Goal: Task Accomplishment & Management: Manage account settings

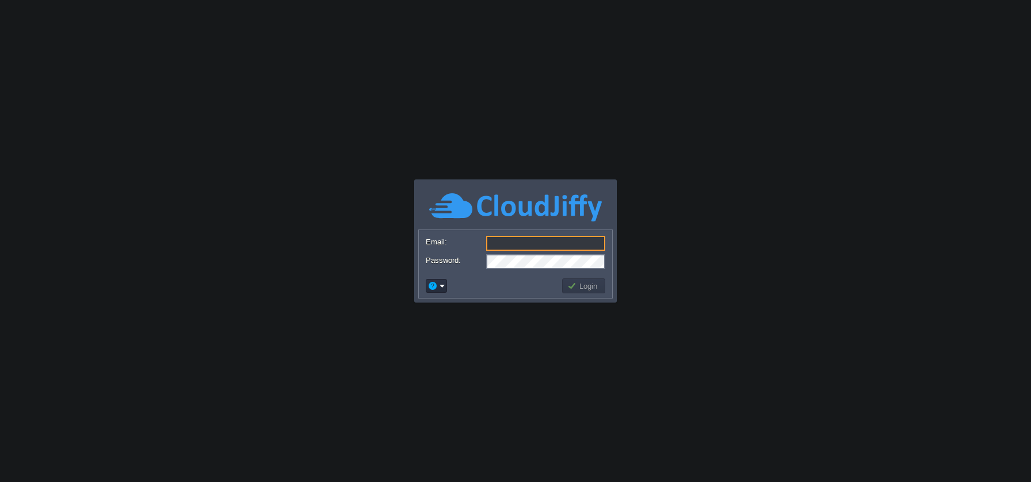
type input "[EMAIL_ADDRESS][DOMAIN_NAME]"
click at [524, 284] on td at bounding box center [492, 286] width 136 height 18
click at [588, 284] on button "Login" at bounding box center [583, 286] width 33 height 10
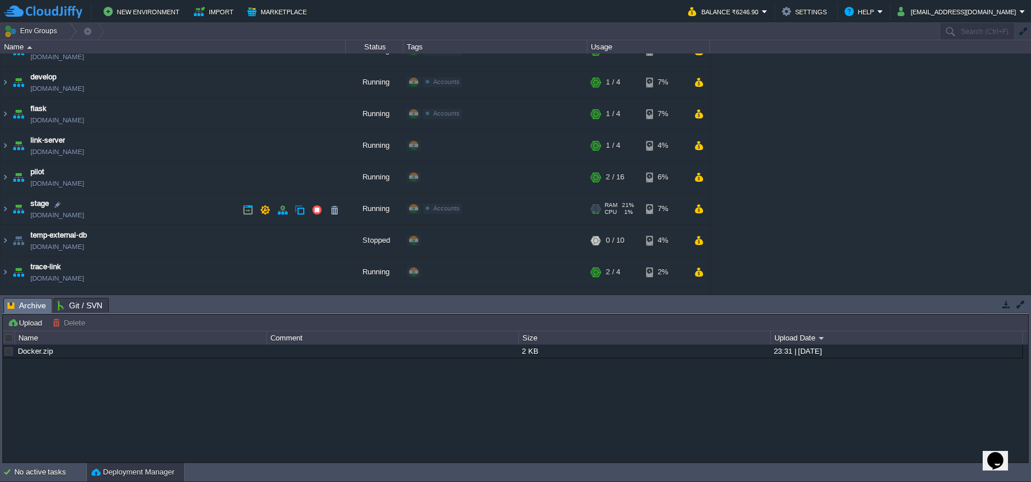
scroll to position [115, 0]
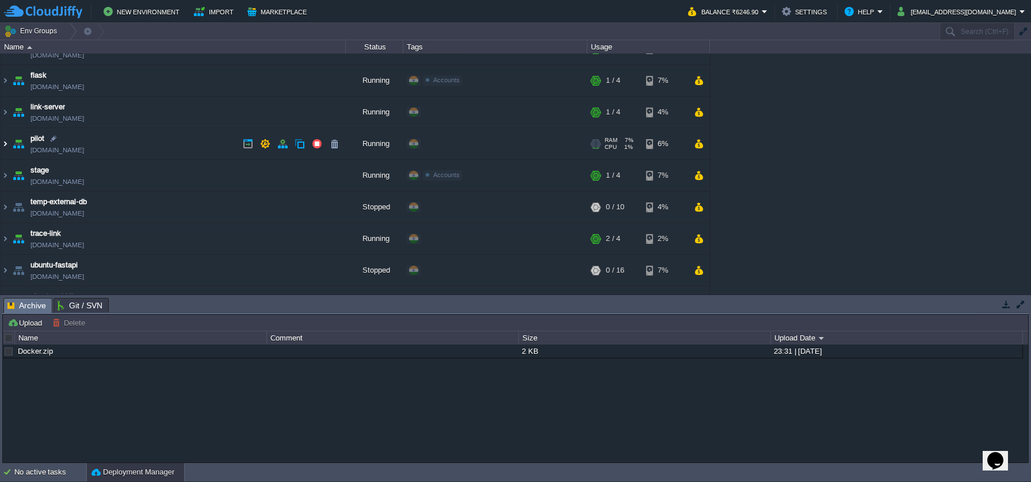
click at [7, 142] on img at bounding box center [5, 143] width 9 height 31
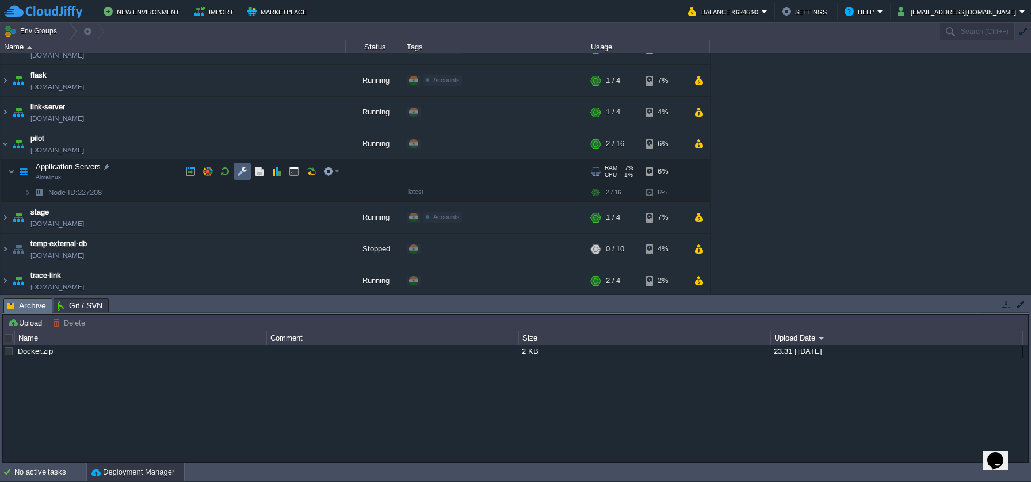
click at [243, 170] on button "button" at bounding box center [242, 171] width 10 height 10
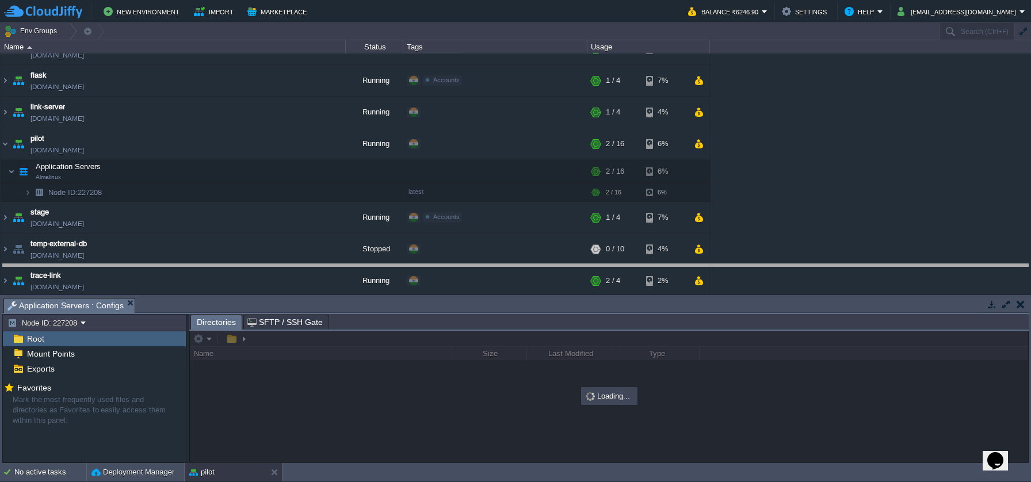
drag, startPoint x: 412, startPoint y: 297, endPoint x: 415, endPoint y: 263, distance: 34.1
click at [415, 263] on body "New Environment Import Marketplace Bonus ₹0.00 Upgrade Account Balance ₹6246.90…" at bounding box center [515, 241] width 1031 height 482
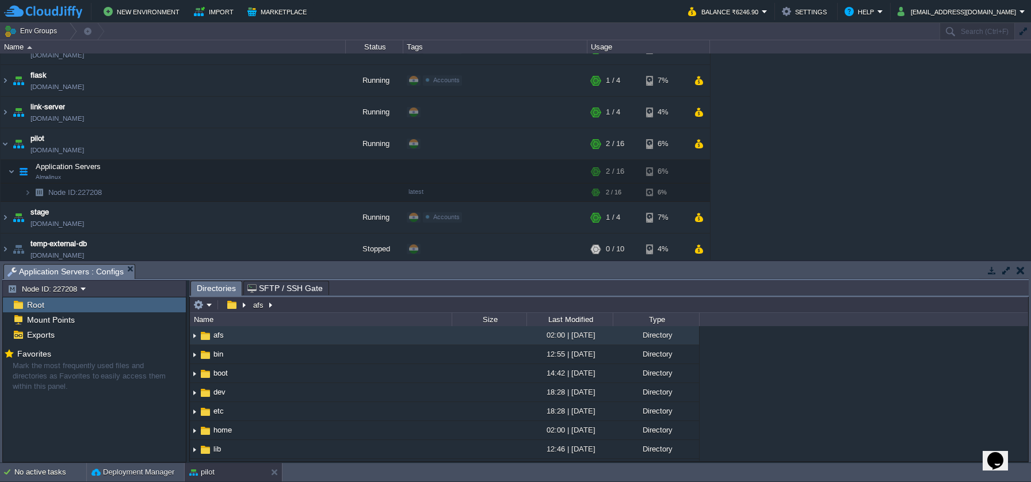
type input "/afs"
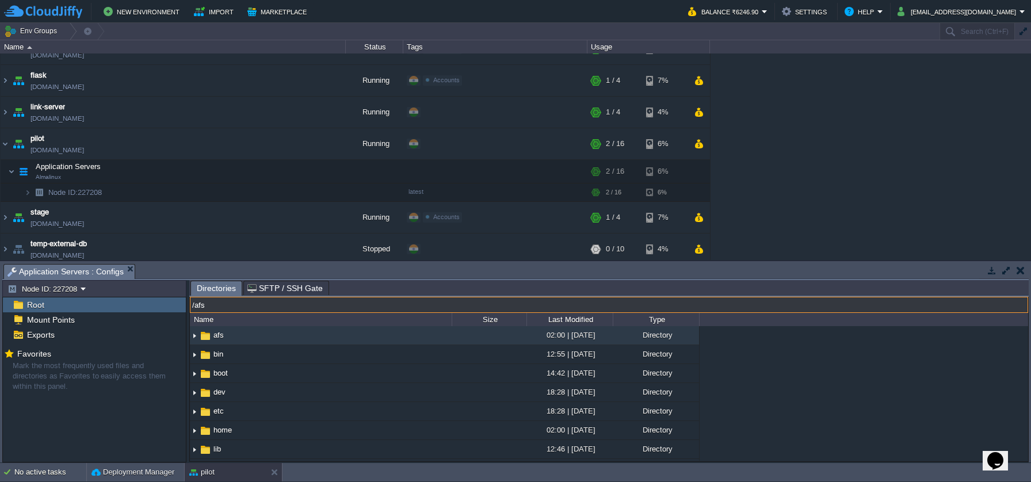
click at [288, 310] on input "/afs" at bounding box center [609, 305] width 838 height 16
type input "/usr/share/nginx/html"
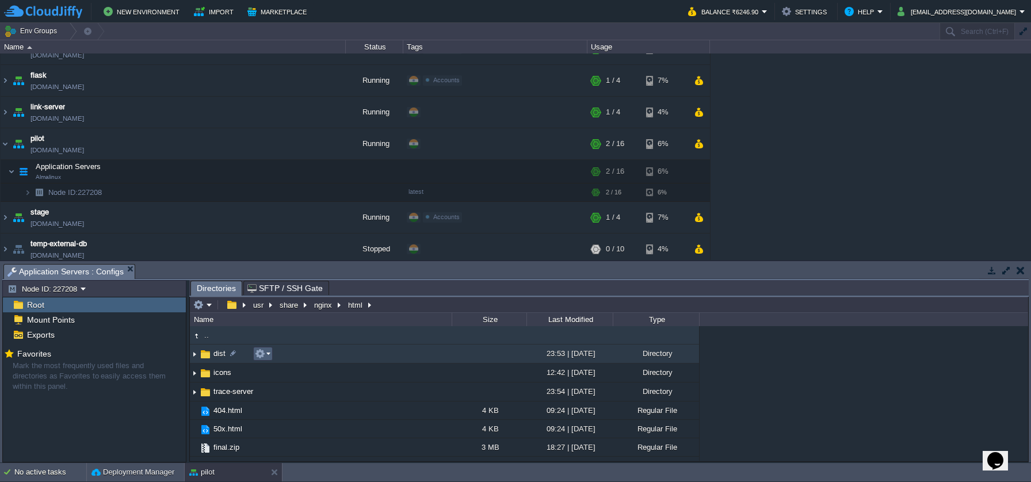
click at [266, 358] on em at bounding box center [263, 354] width 16 height 10
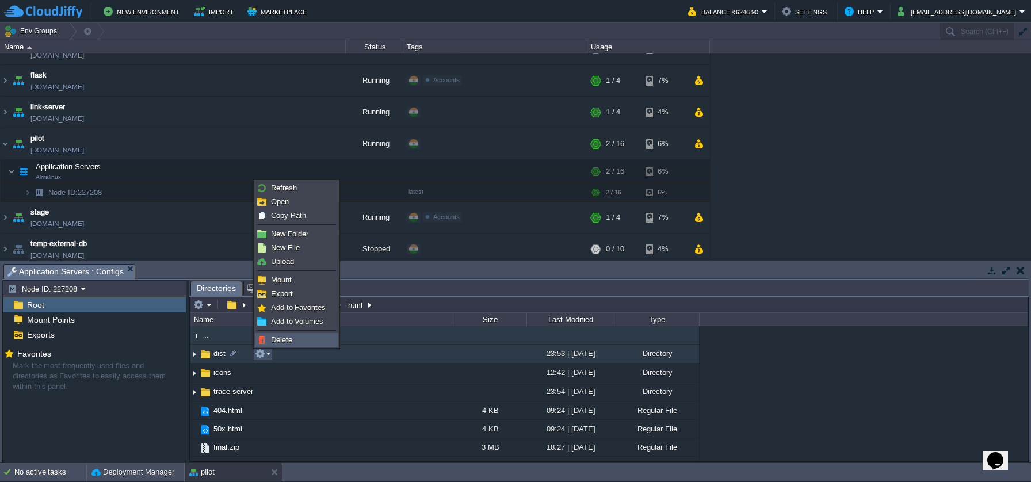
click at [272, 345] on link "Delete" at bounding box center [296, 340] width 82 height 13
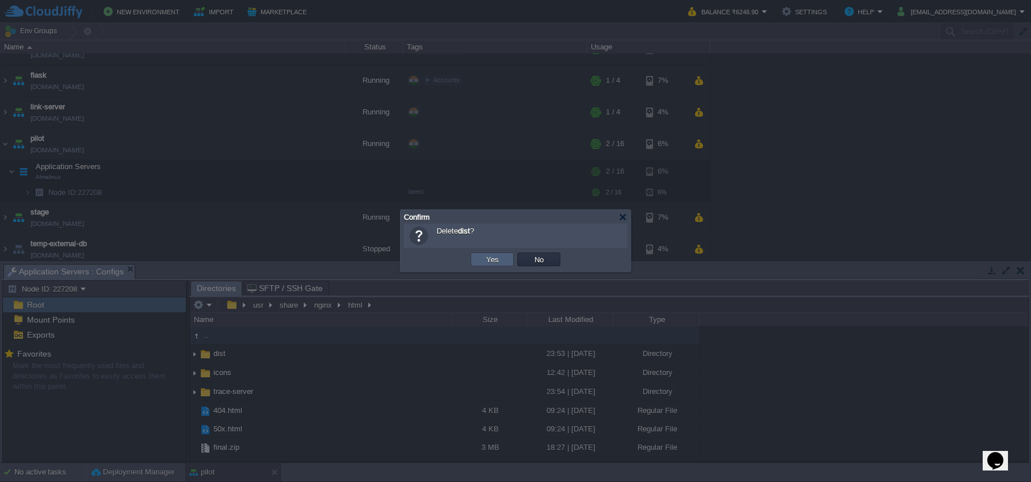
click at [482, 264] on td "Yes" at bounding box center [492, 260] width 43 height 14
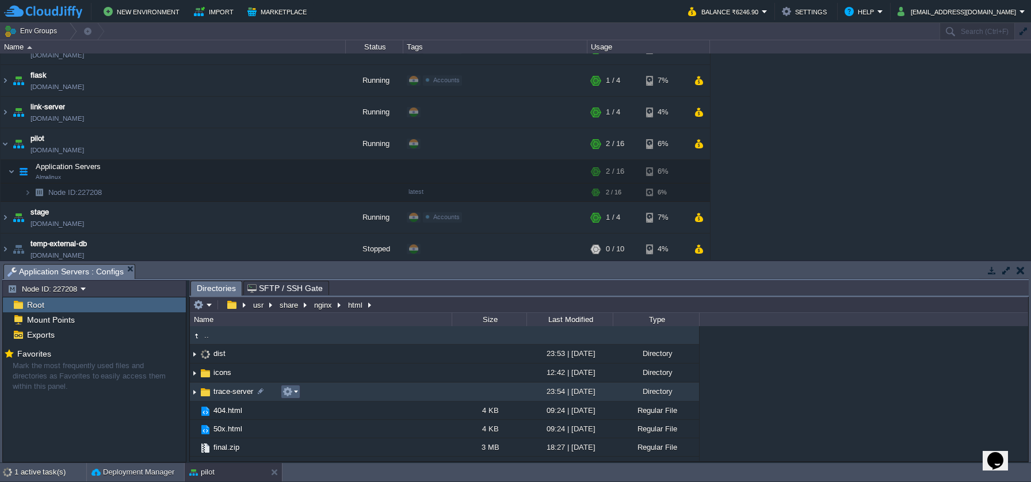
click at [297, 394] on em at bounding box center [290, 392] width 16 height 10
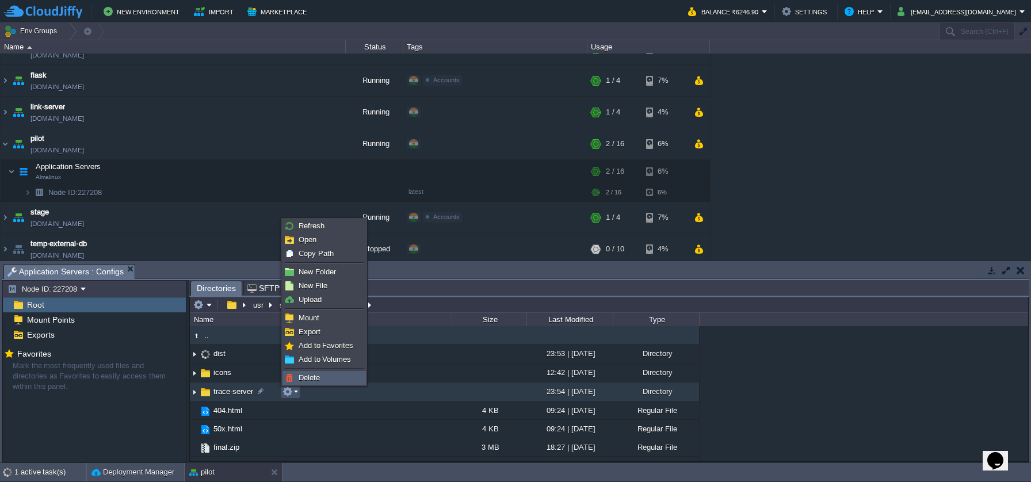
click at [308, 375] on span "Delete" at bounding box center [309, 377] width 21 height 9
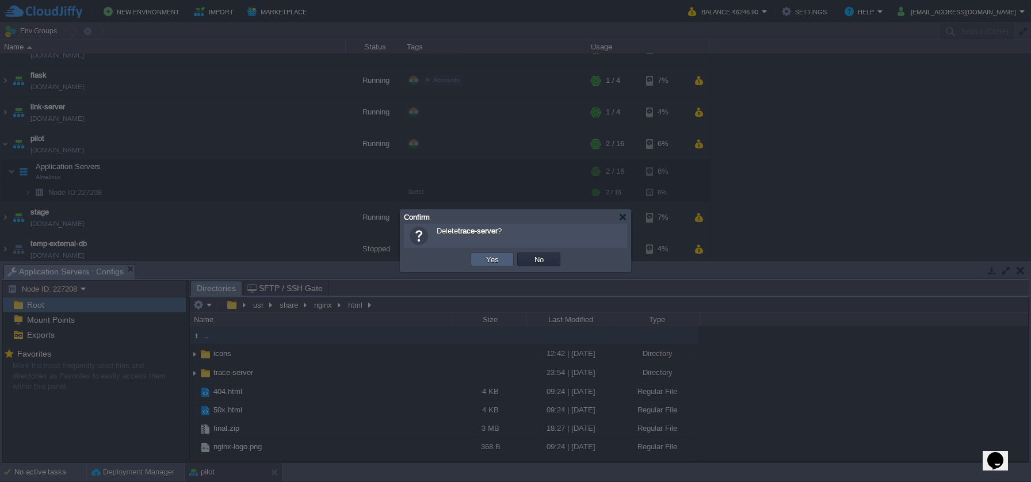
click at [510, 261] on td "Yes" at bounding box center [492, 260] width 43 height 14
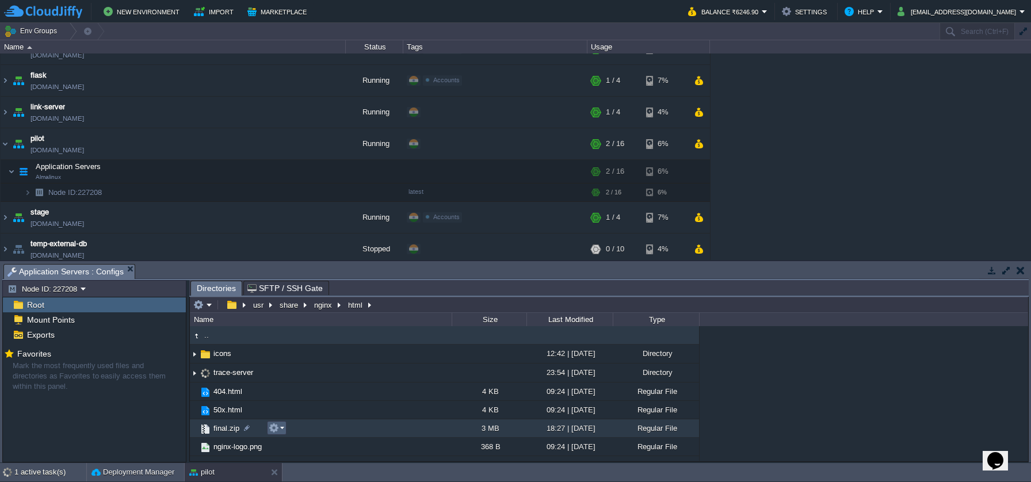
click at [283, 427] on em at bounding box center [277, 428] width 16 height 10
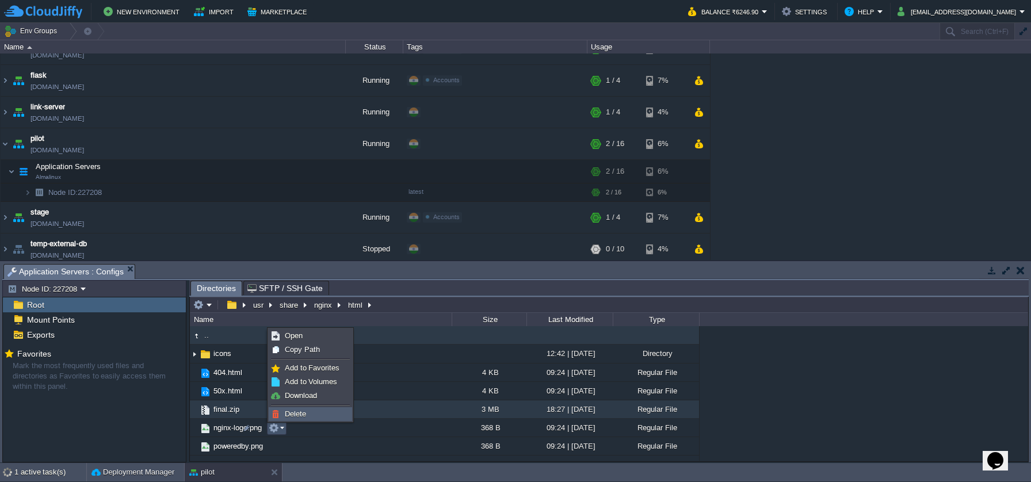
click at [289, 417] on span "Delete" at bounding box center [295, 414] width 21 height 9
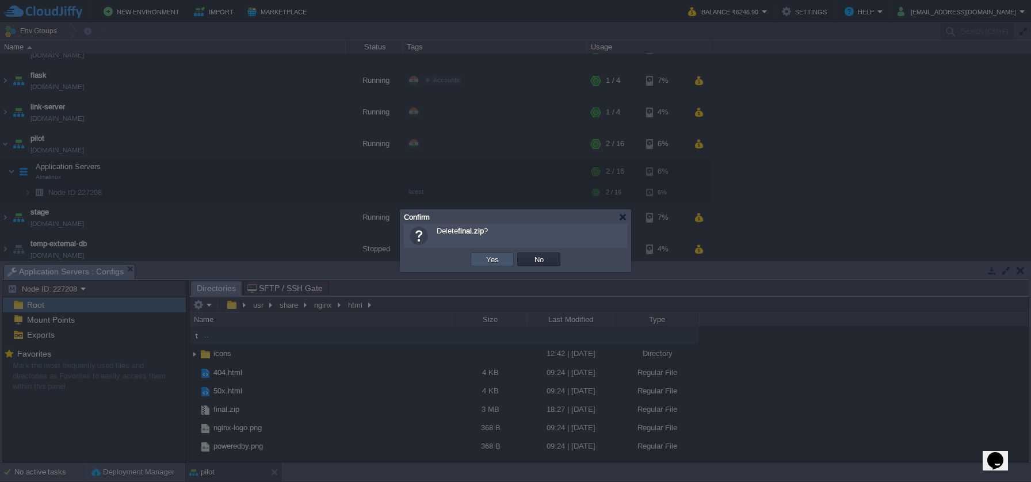
click at [486, 263] on button "Yes" at bounding box center [493, 259] width 20 height 10
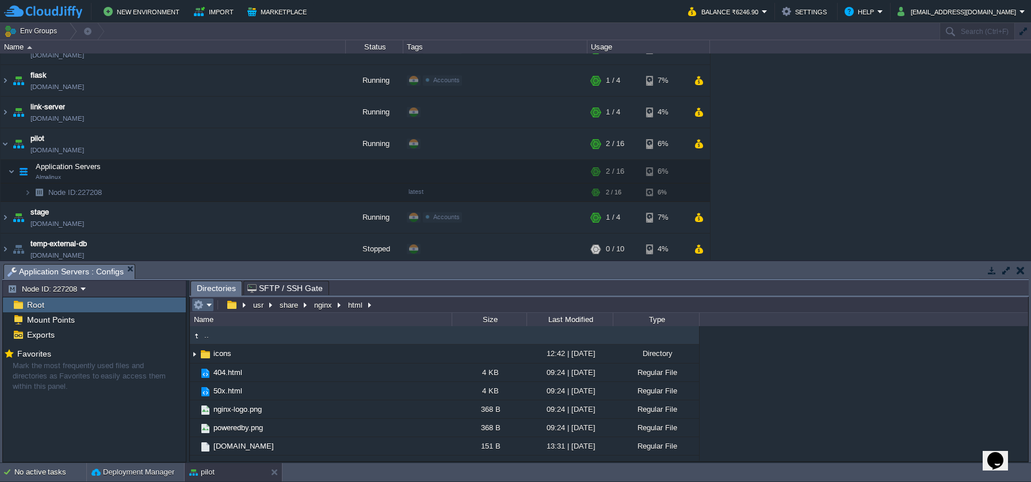
click at [212, 310] on td at bounding box center [203, 305] width 22 height 14
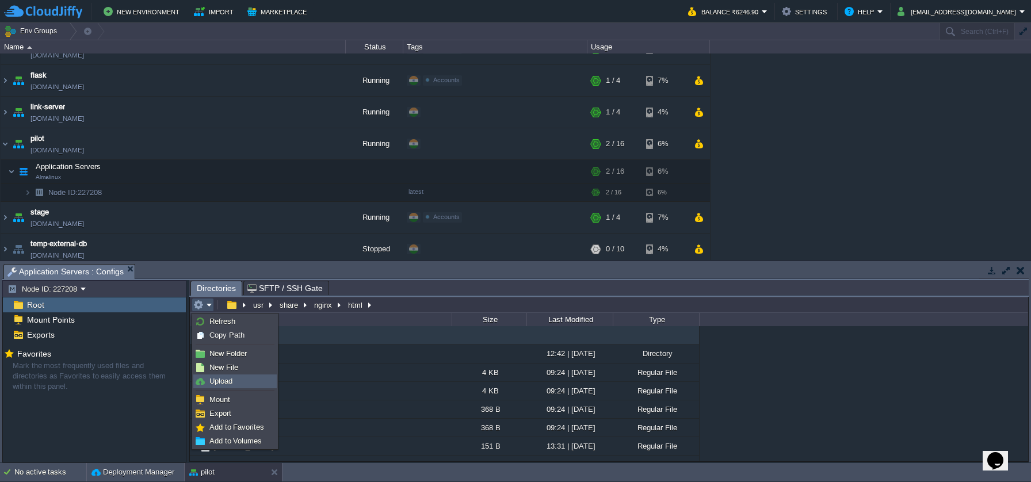
click at [240, 381] on link "Upload" at bounding box center [235, 381] width 82 height 13
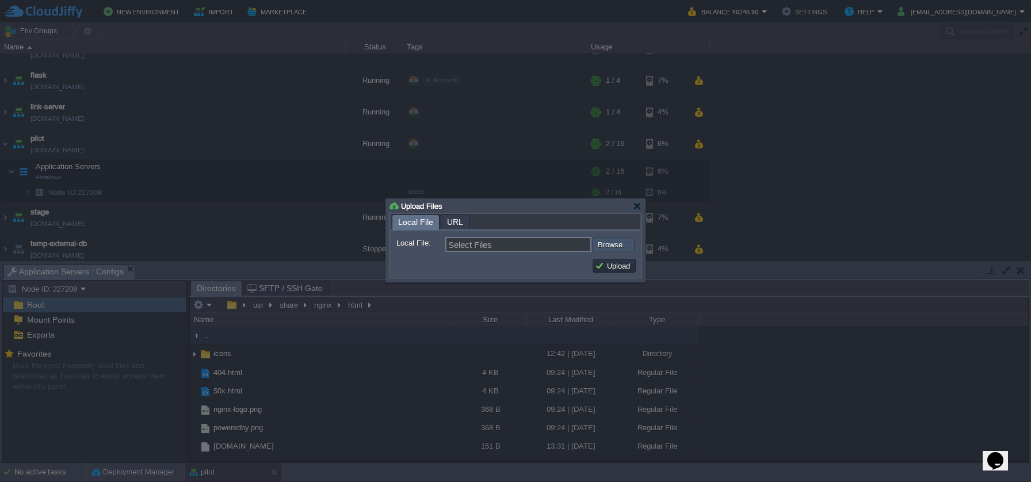
click at [602, 246] on input "file" at bounding box center [562, 245] width 146 height 14
type input "C:\fakepath\final.zip"
type input "final.zip"
click at [614, 269] on button "Upload" at bounding box center [614, 266] width 39 height 10
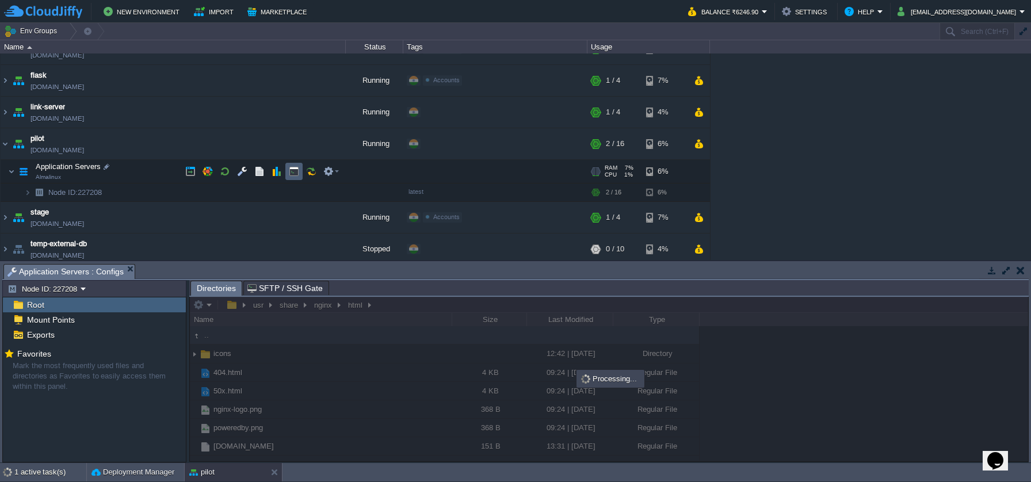
click at [294, 177] on td at bounding box center [293, 171] width 17 height 17
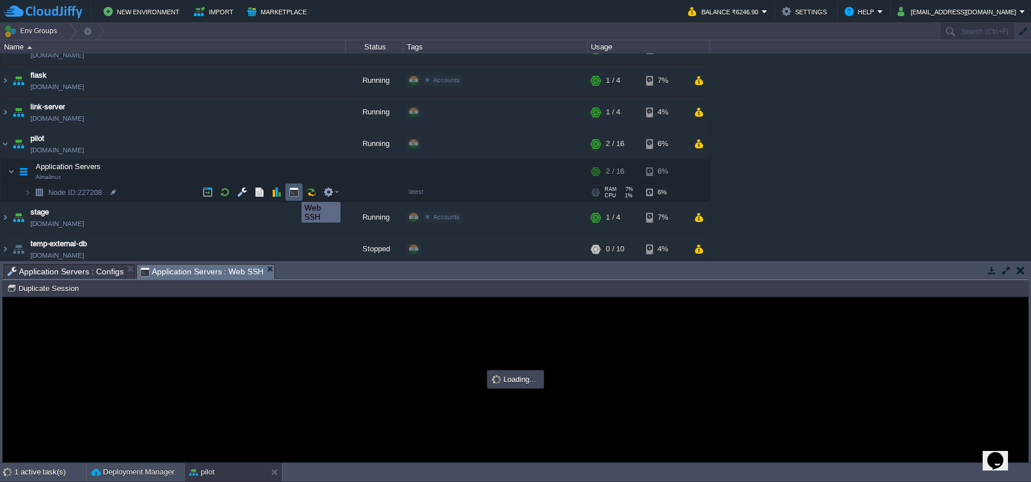
scroll to position [0, 0]
type input "#000000"
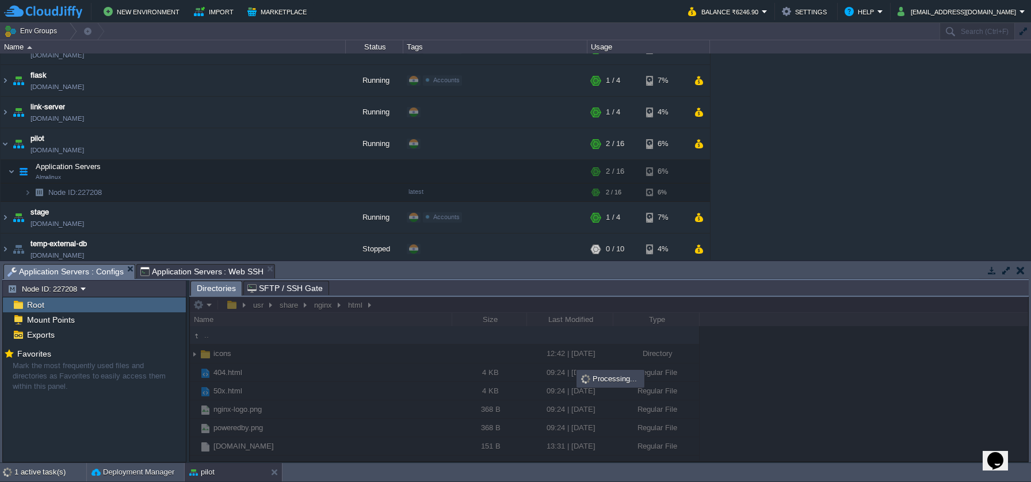
click at [112, 273] on span "Application Servers : Configs" at bounding box center [65, 272] width 116 height 14
click at [152, 272] on span "Application Servers : Web SSH" at bounding box center [202, 272] width 124 height 14
click at [105, 277] on span "Application Servers : Configs" at bounding box center [65, 272] width 116 height 14
click at [219, 474] on div "pilot" at bounding box center [226, 472] width 82 height 18
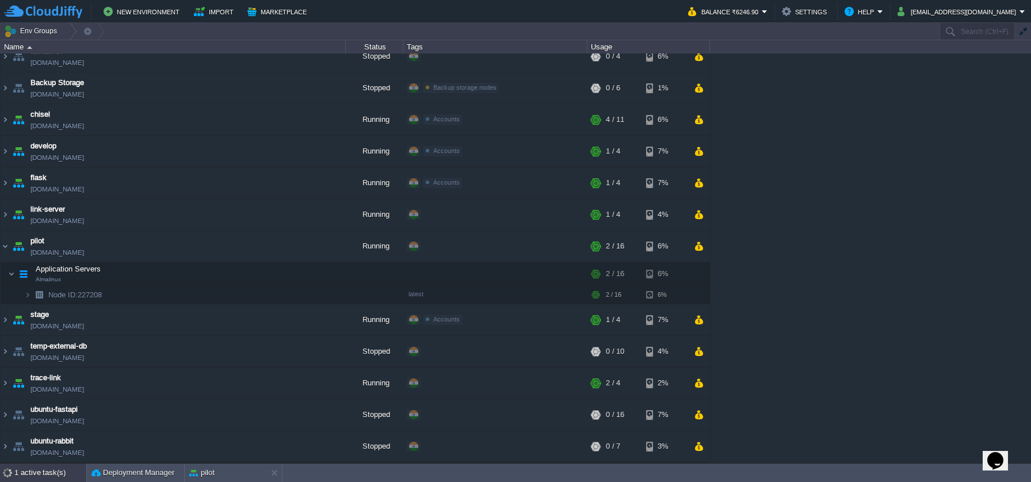
click at [64, 471] on div "1 active task(s)" at bounding box center [50, 473] width 72 height 18
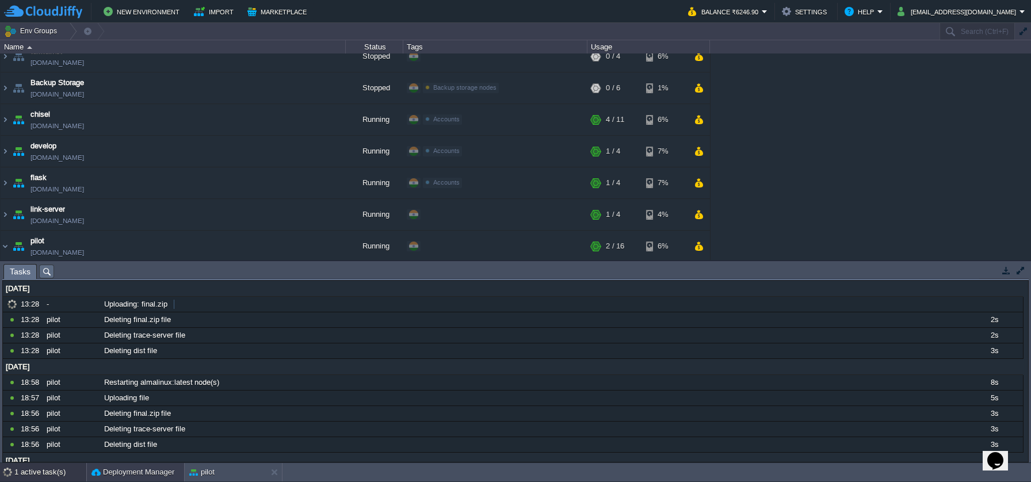
click at [146, 472] on button "Deployment Manager" at bounding box center [132, 473] width 83 height 12
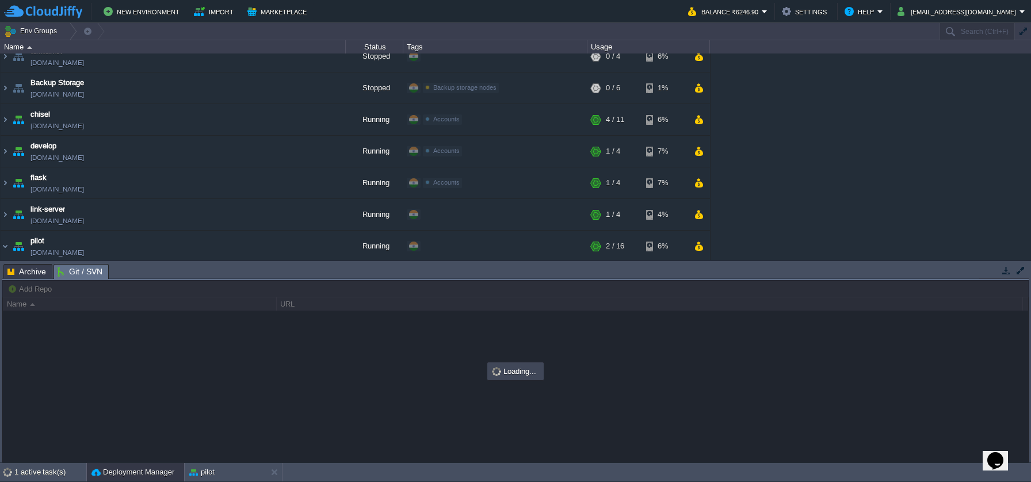
click at [96, 276] on span "Git / SVN" at bounding box center [80, 272] width 45 height 14
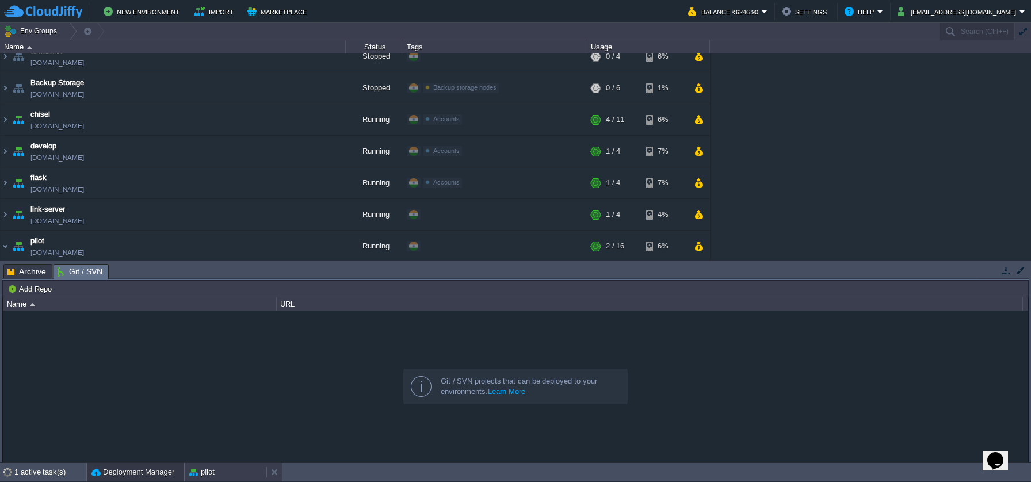
click at [206, 478] on div "pilot" at bounding box center [226, 472] width 82 height 18
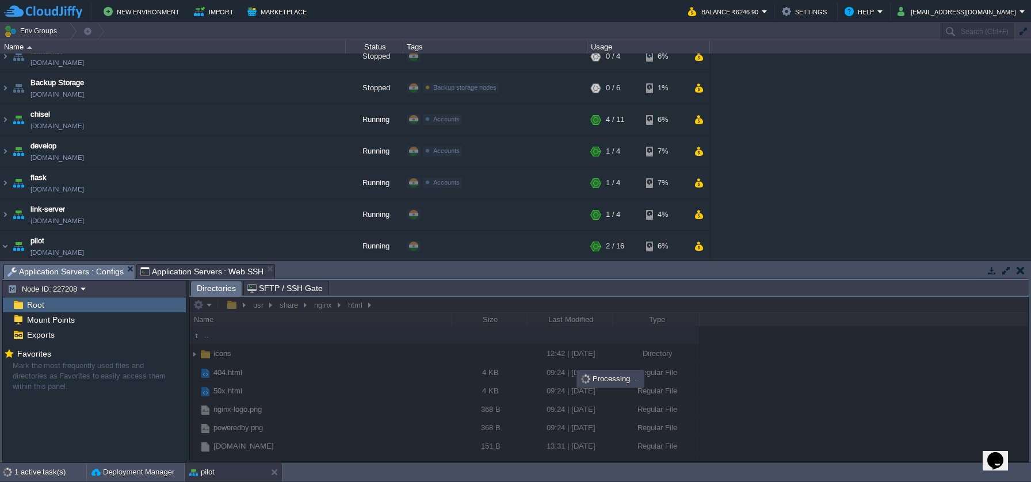
click at [170, 275] on span "Application Servers : Web SSH" at bounding box center [202, 272] width 124 height 14
click at [116, 276] on span "Application Servers : Configs" at bounding box center [65, 272] width 116 height 14
drag, startPoint x: 1025, startPoint y: 345, endPoint x: 1023, endPoint y: 332, distance: 13.3
click at [1023, 332] on div at bounding box center [609, 379] width 838 height 165
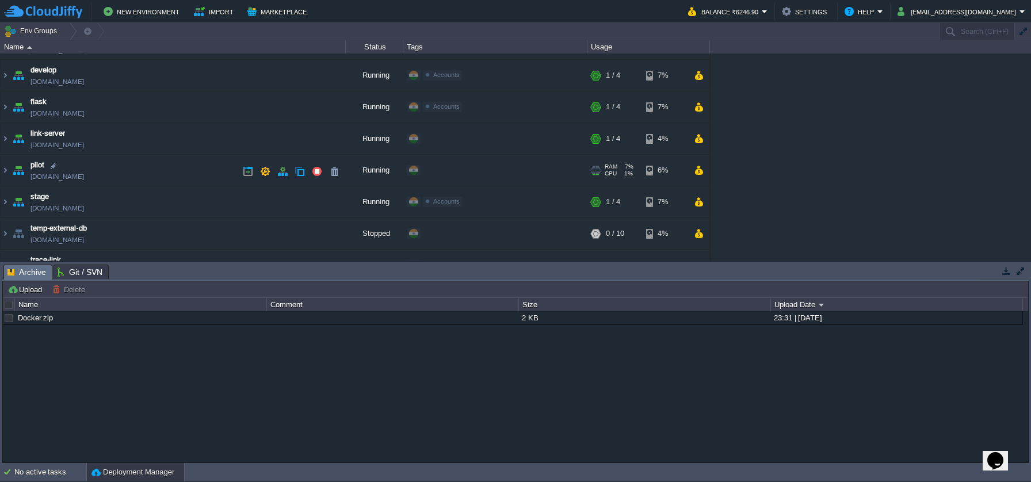
scroll to position [115, 0]
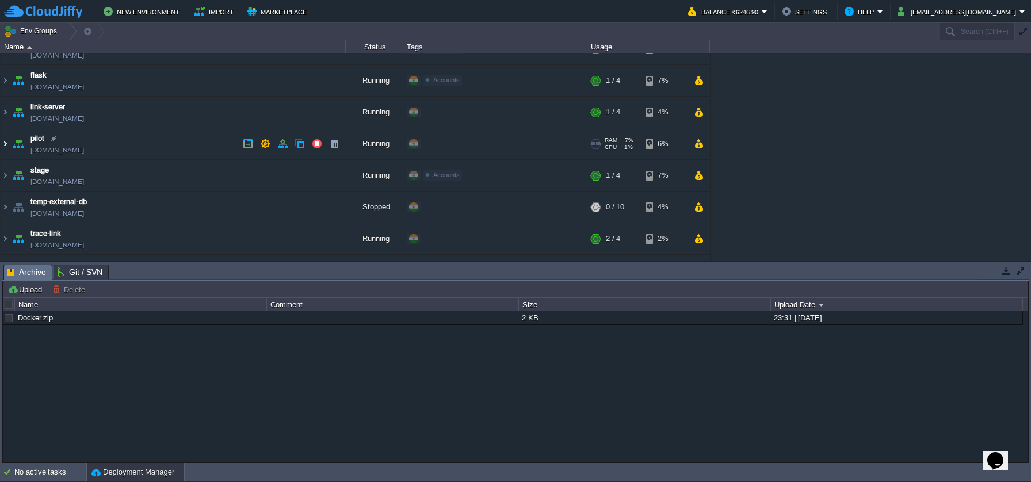
click at [9, 143] on img at bounding box center [5, 143] width 9 height 31
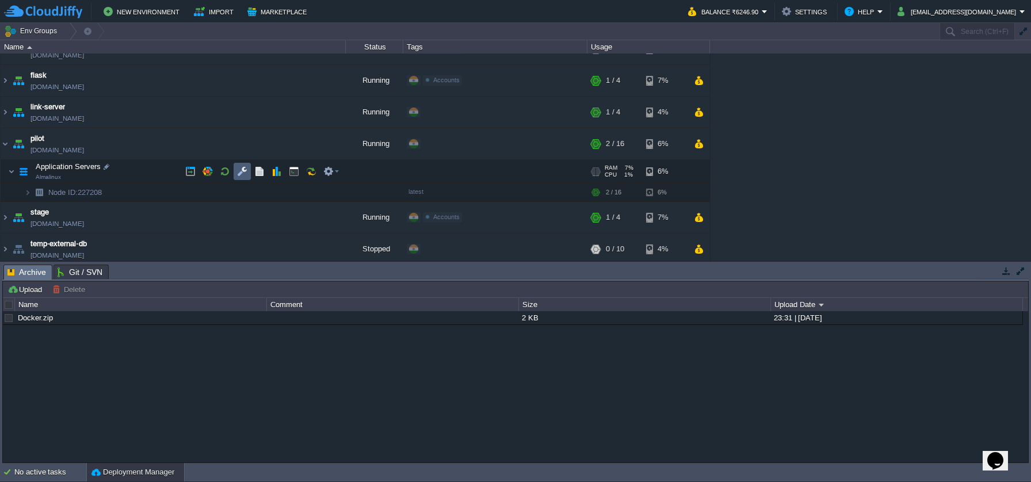
click at [247, 170] on td at bounding box center [242, 171] width 17 height 17
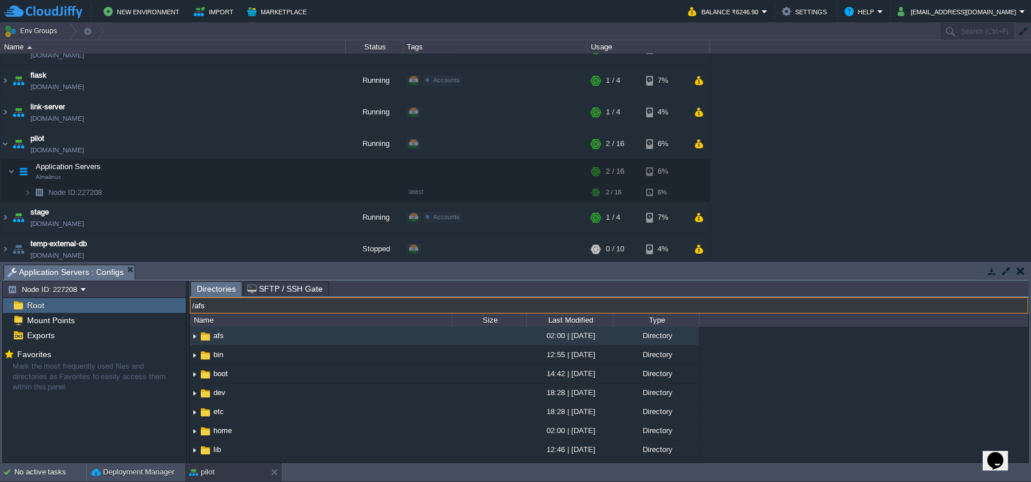
click at [292, 308] on input "/afs" at bounding box center [609, 305] width 838 height 16
type input "/usr/share/nginx/html"
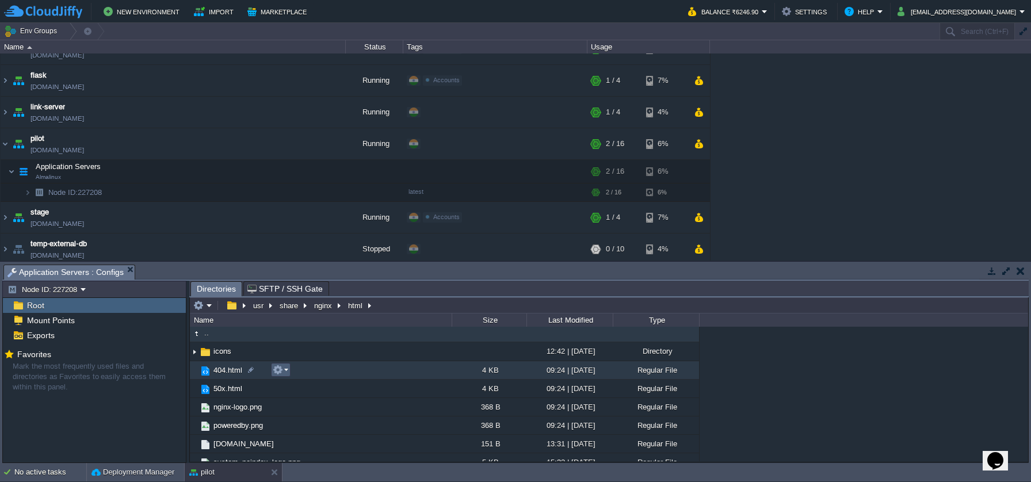
scroll to position [0, 0]
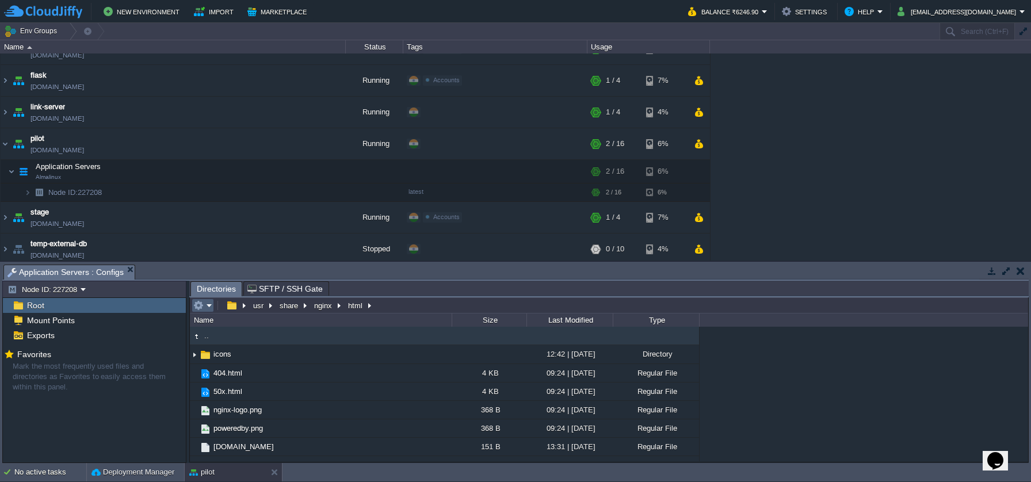
click at [212, 312] on td at bounding box center [203, 306] width 22 height 14
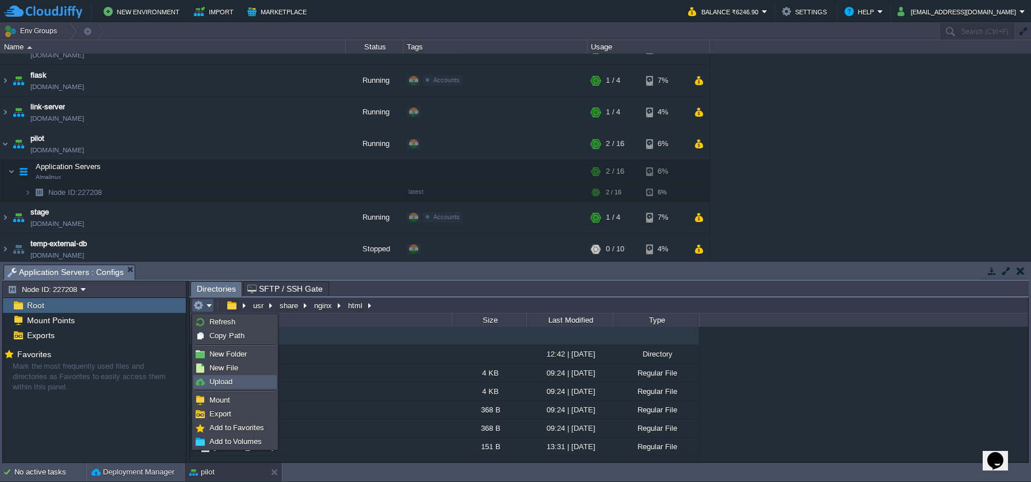
click at [221, 379] on span "Upload" at bounding box center [220, 381] width 23 height 9
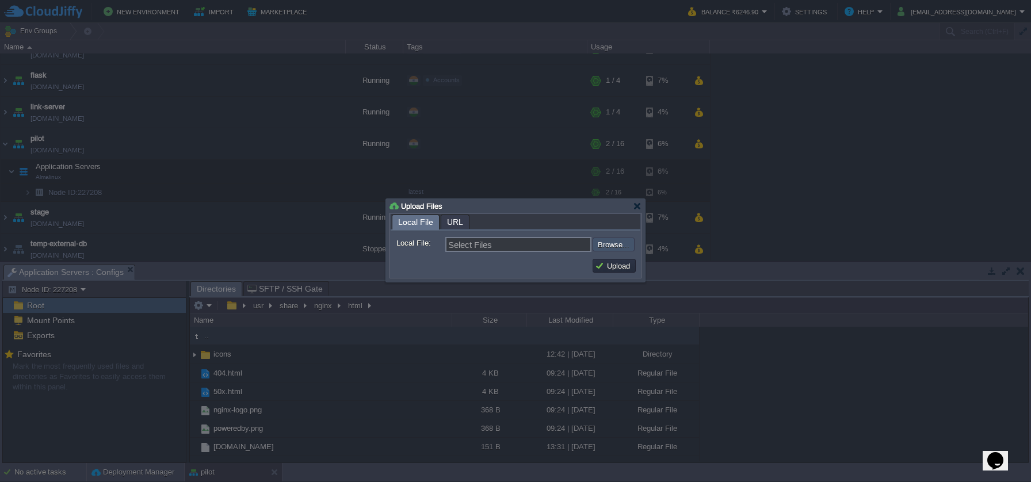
click at [597, 243] on input "file" at bounding box center [562, 245] width 146 height 14
type input "C:\fakepath\final.zip"
type input "final.zip"
click at [597, 271] on button "Upload" at bounding box center [614, 266] width 39 height 10
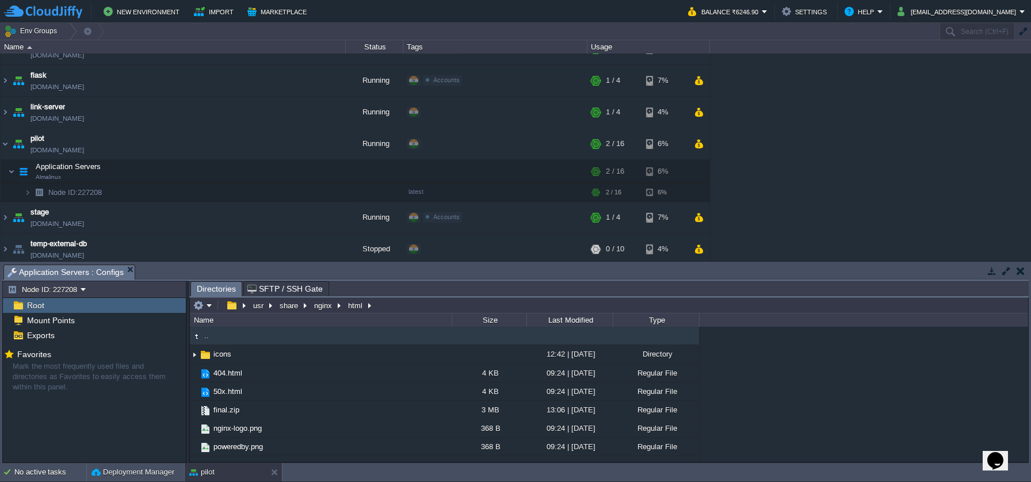
type input "/usr/share/nginx/html"
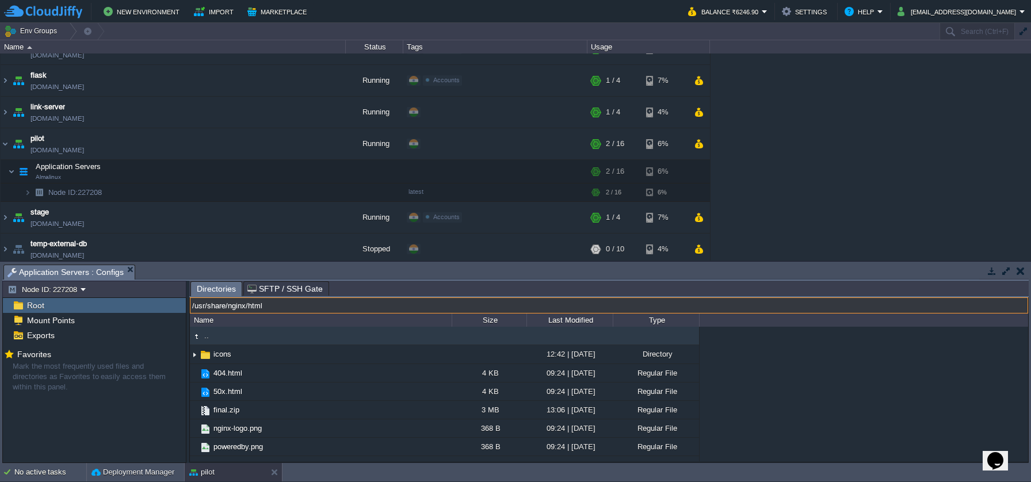
click at [397, 307] on input "/usr/share/nginx/html" at bounding box center [609, 305] width 838 height 16
click at [295, 169] on button "button" at bounding box center [294, 171] width 10 height 10
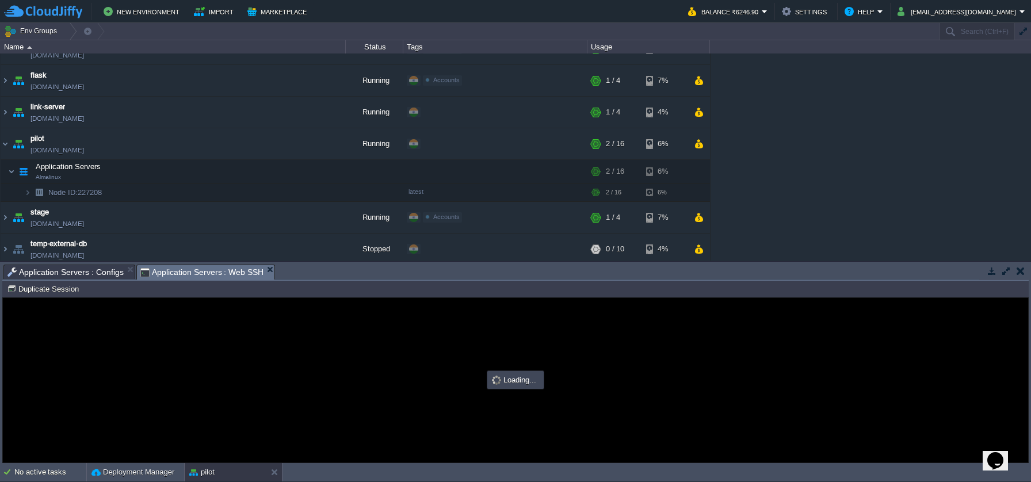
type input "#000000"
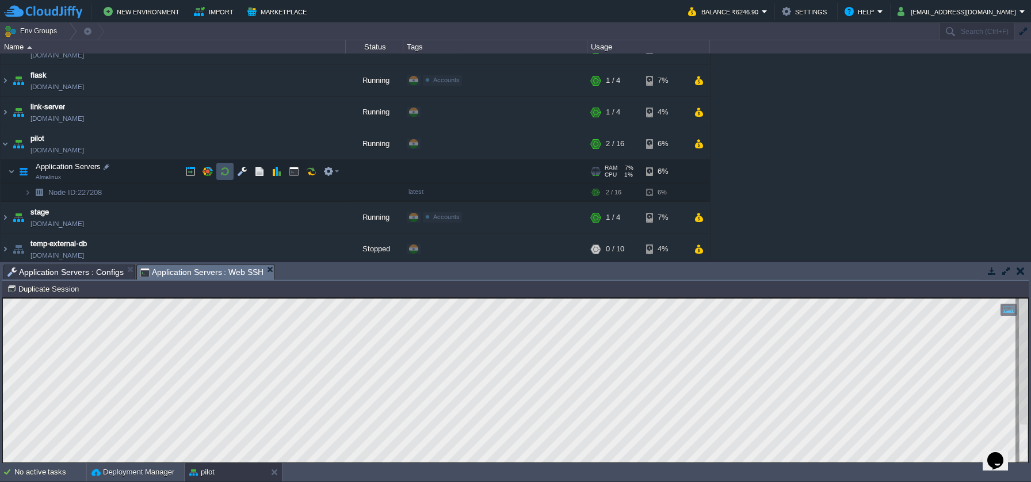
click at [227, 171] on button "button" at bounding box center [225, 171] width 10 height 10
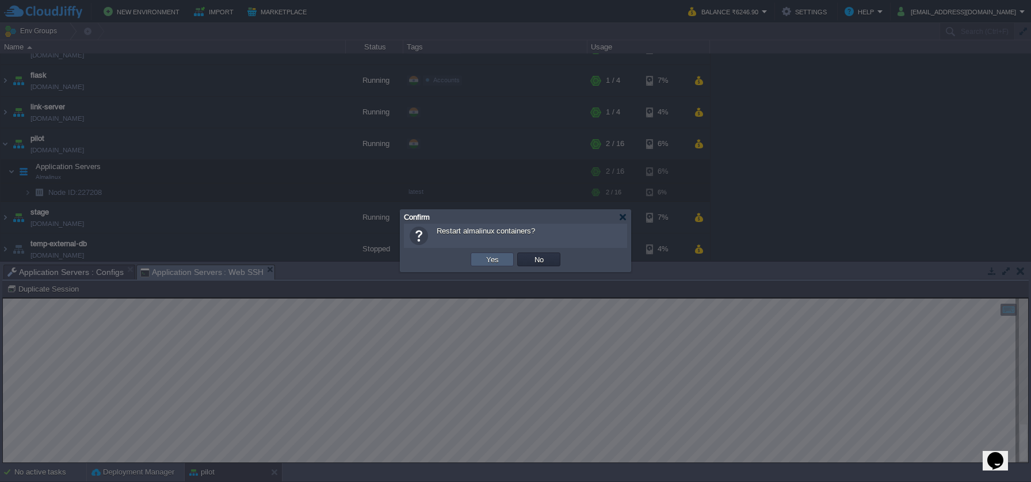
click at [484, 261] on button "Yes" at bounding box center [493, 259] width 20 height 10
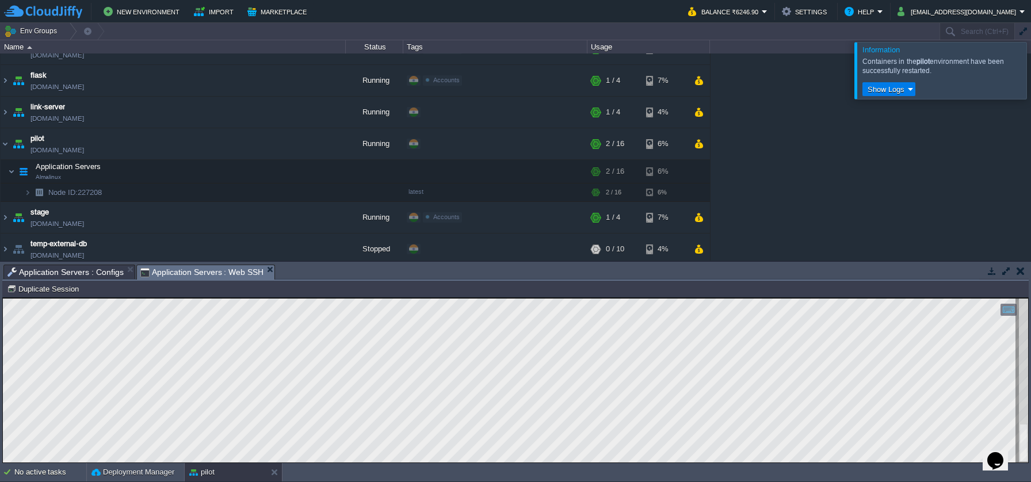
click at [1030, 73] on div at bounding box center [1045, 70] width 0 height 56
